Goal: Task Accomplishment & Management: Complete application form

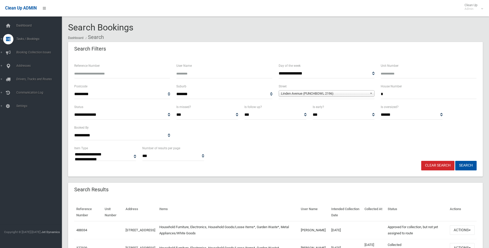
select select
click at [21, 76] on span "Search" at bounding box center [38, 77] width 47 height 4
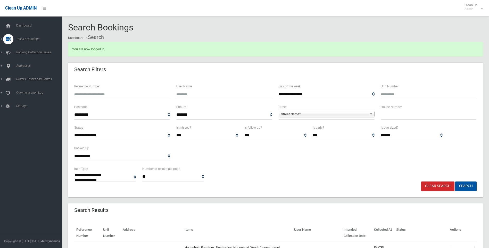
select select
click at [25, 107] on link "Addresses" at bounding box center [33, 109] width 66 height 10
click at [307, 114] on span "Street Name*" at bounding box center [324, 114] width 87 height 6
type input "*********"
click at [328, 128] on li "Stephanie Street (PADSTOW 2211)" at bounding box center [326, 128] width 93 height 6
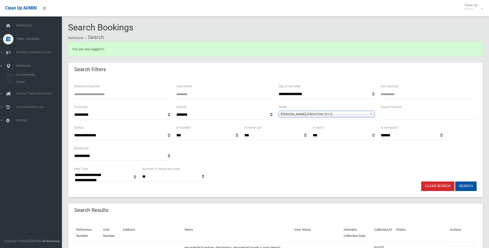
click at [382, 114] on input "text" at bounding box center [429, 115] width 96 height 10
type input "*"
click at [470, 185] on button "Search" at bounding box center [465, 187] width 21 height 10
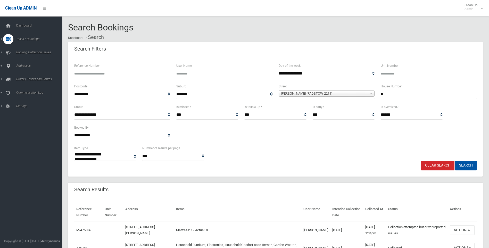
select select
click at [21, 109] on span "Addresses" at bounding box center [40, 109] width 51 height 4
click at [28, 74] on span "All Addresses" at bounding box center [38, 75] width 47 height 4
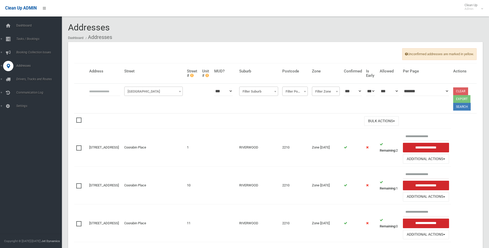
click at [132, 89] on span "Filter Street" at bounding box center [154, 91] width 56 height 7
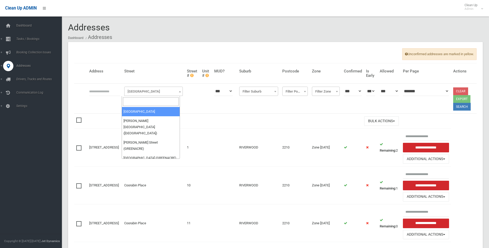
click at [142, 103] on input "search" at bounding box center [151, 101] width 56 height 9
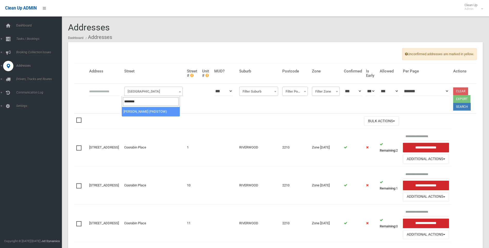
type input "********"
select select "****"
click at [100, 94] on input "text" at bounding box center [104, 91] width 31 height 10
type input "*"
click at [459, 107] on button "Search" at bounding box center [462, 107] width 18 height 8
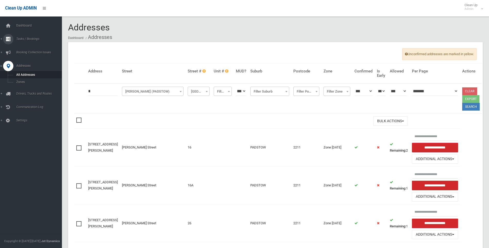
click at [30, 38] on span "Tasks / Bookings" at bounding box center [40, 39] width 51 height 4
click at [20, 60] on link "Add Booking" at bounding box center [33, 62] width 66 height 7
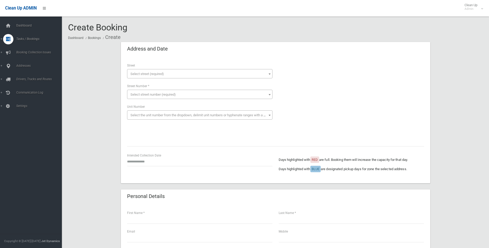
click at [137, 74] on span "Select street (required)" at bounding box center [148, 74] width 34 height 4
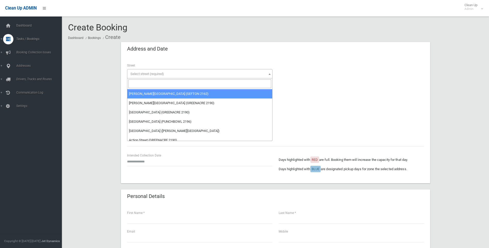
click at [135, 81] on input "search" at bounding box center [199, 83] width 143 height 9
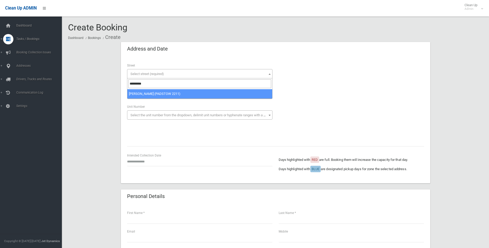
type input "*********"
select select "****"
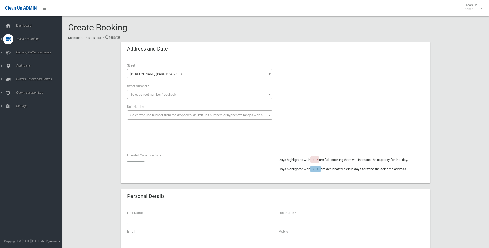
click at [138, 113] on span "Select the unit number from the dropdown, delimit unit numbers or hyphenate ran…" at bounding box center [203, 115] width 144 height 4
click at [132, 123] on input "search" at bounding box center [199, 125] width 143 height 9
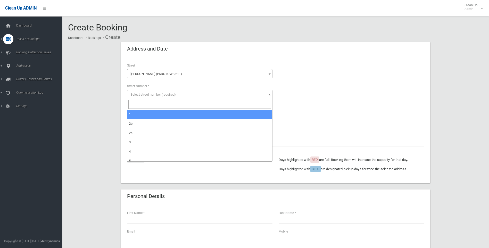
click at [138, 94] on span "Select street number (required)" at bounding box center [153, 95] width 45 height 4
click at [140, 107] on input "search" at bounding box center [199, 104] width 143 height 9
type input "*"
select select "*"
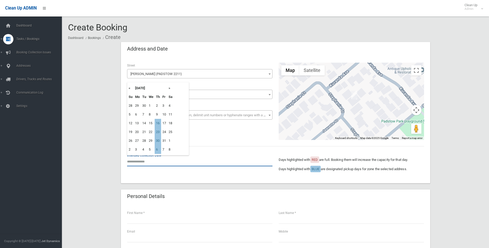
click at [138, 161] on input "text" at bounding box center [199, 162] width 145 height 10
click at [156, 122] on td "16" at bounding box center [158, 123] width 6 height 9
type input "**********"
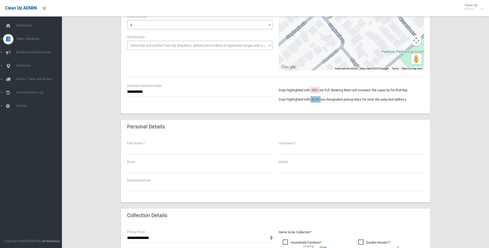
scroll to position [77, 0]
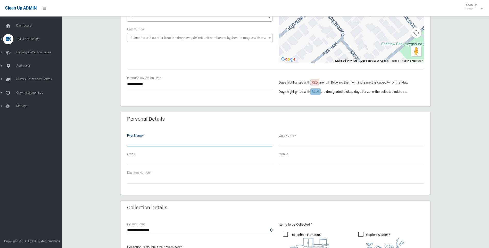
click at [127, 141] on input "text" at bounding box center [199, 142] width 145 height 10
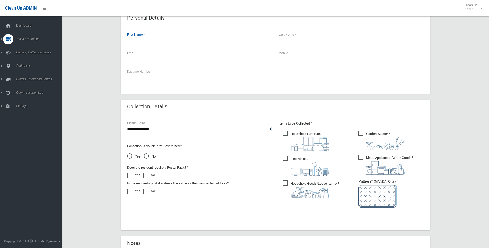
scroll to position [181, 0]
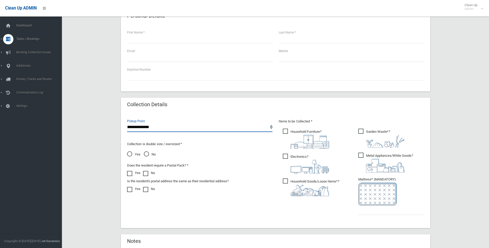
click at [143, 127] on select "**********" at bounding box center [199, 128] width 145 height 10
select select "*"
click at [127, 123] on select "**********" at bounding box center [199, 128] width 145 height 10
click at [147, 153] on span "No" at bounding box center [150, 154] width 12 height 6
click at [285, 132] on span "Household Furniture ?" at bounding box center [306, 139] width 46 height 20
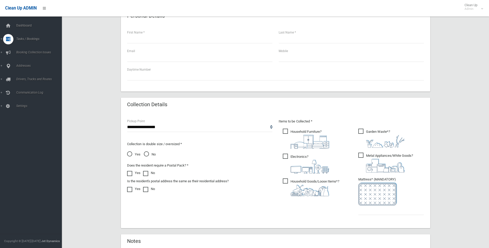
click at [286, 181] on span "Household Goods/Loose Items* ?" at bounding box center [311, 187] width 56 height 18
click at [363, 156] on span "Metal Appliances/White Goods ?" at bounding box center [385, 163] width 55 height 20
drag, startPoint x: 289, startPoint y: 155, endPoint x: 299, endPoint y: 159, distance: 10.9
click at [289, 155] on span "Electronics ?" at bounding box center [306, 164] width 46 height 20
click at [364, 210] on input "text" at bounding box center [391, 211] width 66 height 10
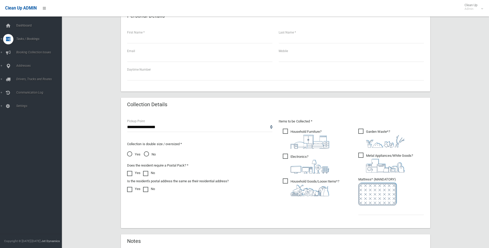
click at [362, 133] on span "Garden Waste* ?" at bounding box center [381, 138] width 46 height 19
click at [363, 211] on input "text" at bounding box center [391, 211] width 66 height 10
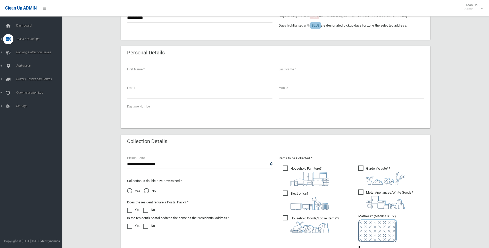
scroll to position [103, 0]
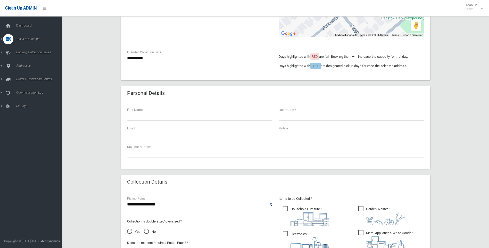
type input "*"
click at [134, 115] on input "text" at bounding box center [199, 116] width 145 height 10
type input "*****"
click at [285, 115] on input "text" at bounding box center [351, 116] width 145 height 10
type input "****"
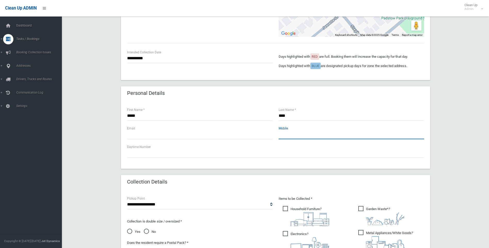
click at [279, 136] on input "text" at bounding box center [351, 135] width 145 height 10
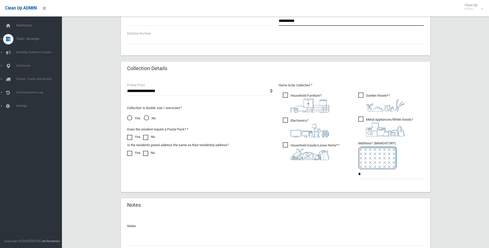
scroll to position [258, 0]
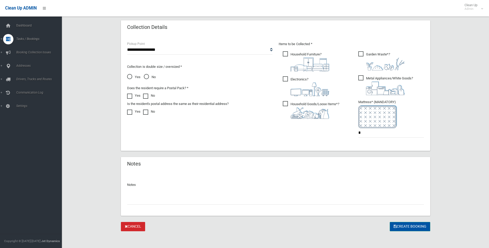
type input "**********"
click at [410, 227] on button "Create Booking" at bounding box center [410, 227] width 40 height 10
